Goal: Entertainment & Leisure: Consume media (video, audio)

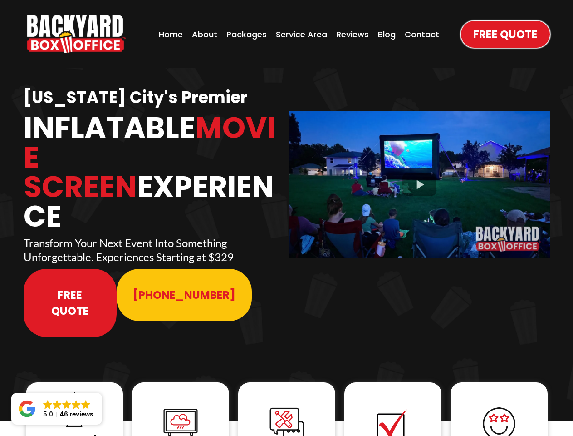
click at [77, 34] on img "https://www.backyardboxoffice.com" at bounding box center [76, 34] width 99 height 38
click at [419, 178] on div at bounding box center [419, 184] width 261 height 147
click at [74, 391] on img at bounding box center [74, 409] width 36 height 36
click at [181, 405] on img at bounding box center [180, 423] width 36 height 36
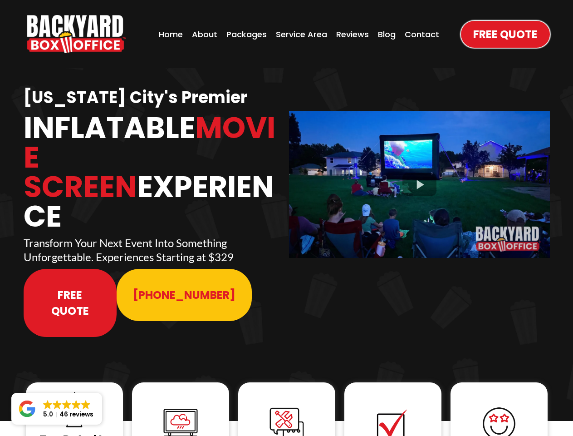
click at [181, 405] on img at bounding box center [180, 423] width 36 height 36
click at [287, 406] on img at bounding box center [287, 424] width 36 height 36
click at [393, 406] on img at bounding box center [393, 424] width 36 height 36
